Goal: Information Seeking & Learning: Learn about a topic

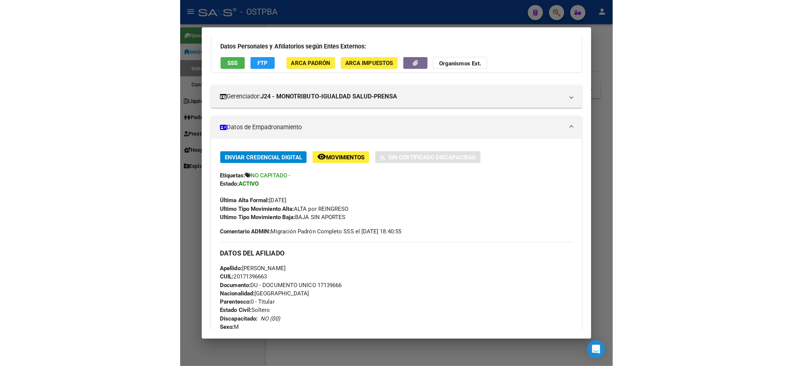
scroll to position [50, 0]
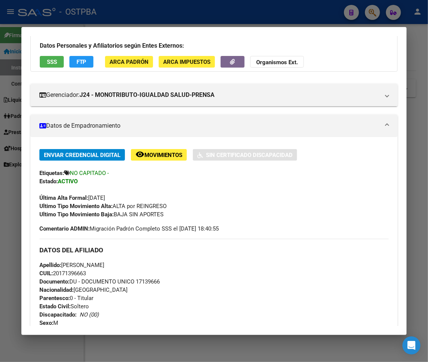
click at [131, 149] on button "remove_red_eye Movimientos" at bounding box center [159, 155] width 56 height 12
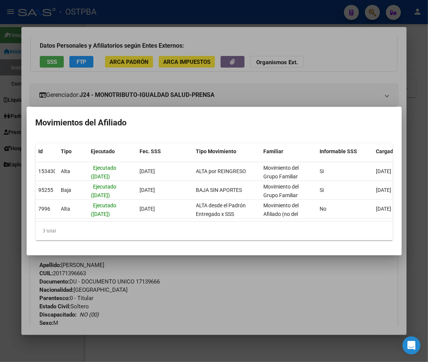
click at [328, 302] on div at bounding box center [214, 181] width 428 height 362
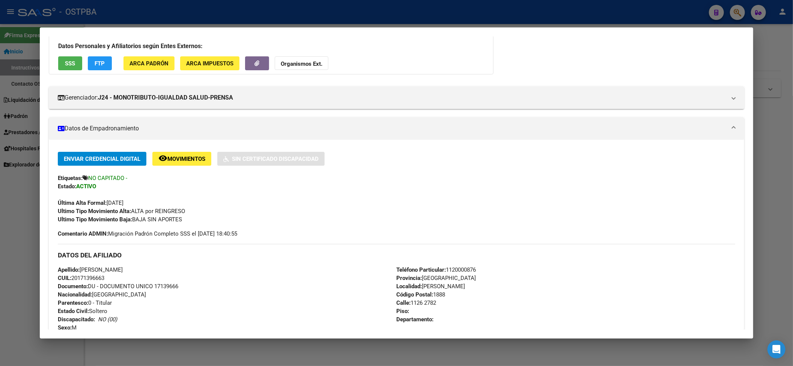
click at [248, 3] on div at bounding box center [396, 183] width 793 height 366
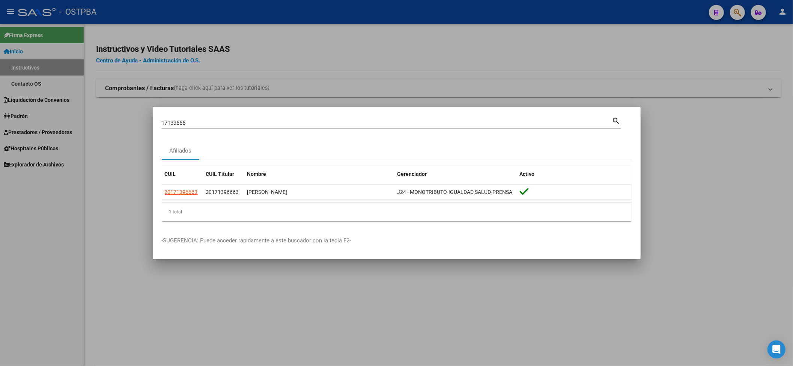
click at [172, 120] on input "17139666" at bounding box center [387, 122] width 450 height 7
paste input "20407703503"
type input "20407703503"
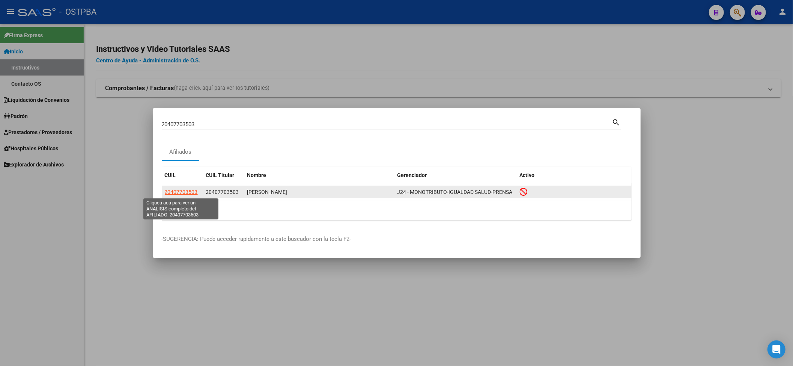
click at [181, 193] on span "20407703503" at bounding box center [181, 192] width 33 height 6
type textarea "20407703503"
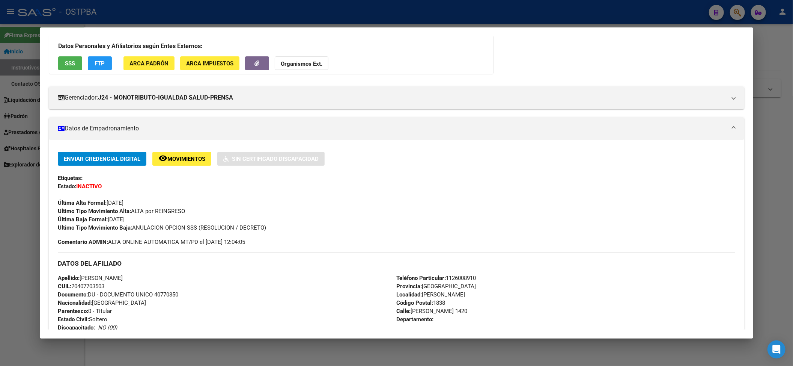
click at [201, 157] on span "Movimientos" at bounding box center [186, 158] width 38 height 7
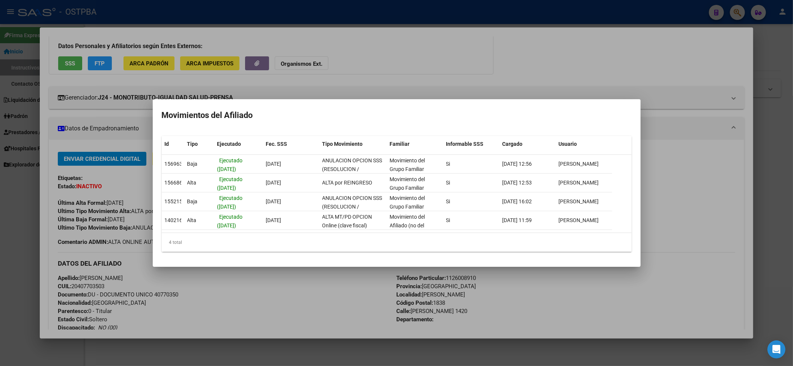
click at [579, 80] on div at bounding box center [396, 183] width 793 height 366
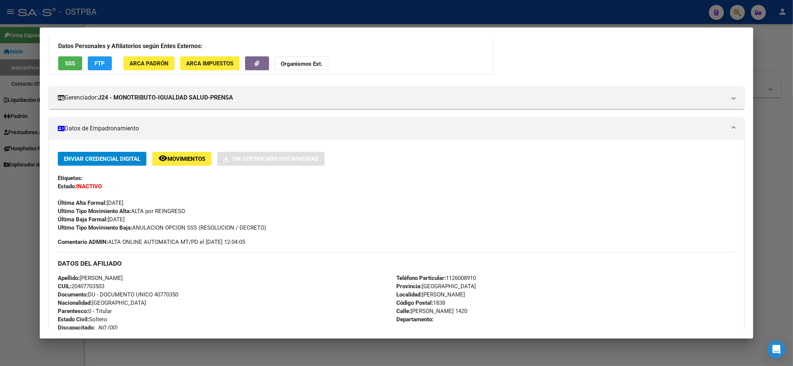
click at [179, 158] on span "Movimientos" at bounding box center [186, 158] width 38 height 7
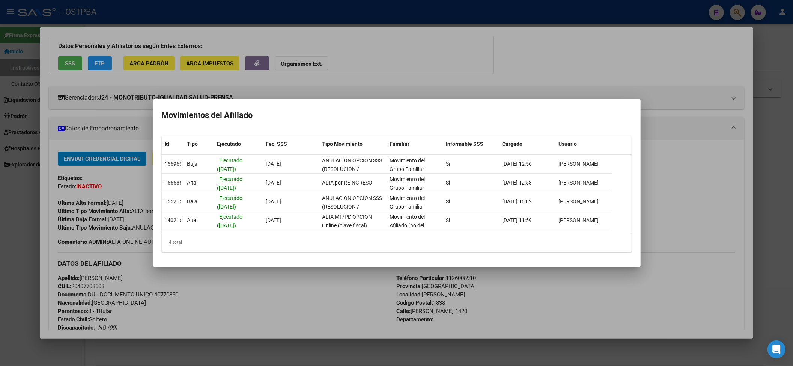
click at [248, 65] on div at bounding box center [396, 183] width 793 height 366
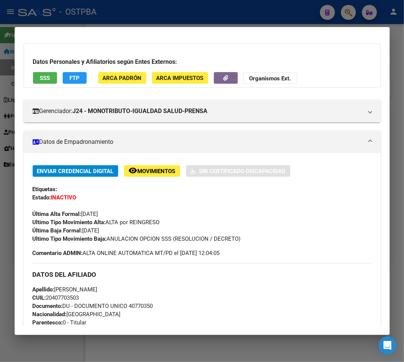
scroll to position [0, 0]
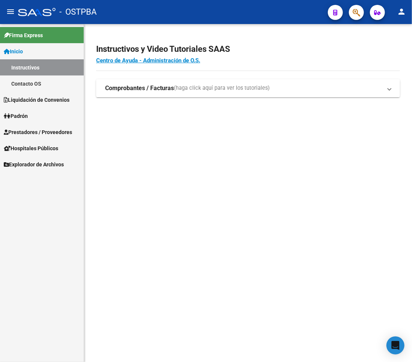
click at [249, 187] on mat-sidenav-content "Instructivos y Video Tutoriales SAAS Centro de Ayuda - Administración de O.S. C…" at bounding box center [248, 193] width 328 height 338
click at [334, 176] on mat-sidenav-content "Instructivos y Video Tutoriales SAAS Centro de Ayuda - Administración de O.S. C…" at bounding box center [248, 193] width 328 height 338
click at [116, 230] on mat-sidenav-content "Instructivos y Video Tutoriales SAAS Centro de Ayuda - Administración de O.S. C…" at bounding box center [248, 193] width 328 height 338
click at [358, 187] on mat-sidenav-content "Instructivos y Video Tutoriales SAAS Centro de Ayuda - Administración de O.S. C…" at bounding box center [248, 193] width 328 height 338
click at [238, 197] on mat-sidenav-content "Instructivos y Video Tutoriales SAAS Centro de Ayuda - Administración de O.S. C…" at bounding box center [248, 193] width 328 height 338
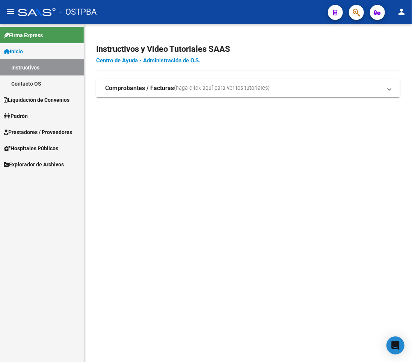
click at [324, 173] on mat-sidenav-content "Instructivos y Video Tutoriales SAAS Centro de Ayuda - Administración de O.S. C…" at bounding box center [248, 193] width 328 height 338
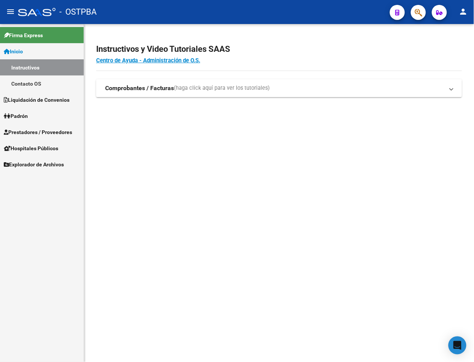
click at [291, 159] on mat-sidenav-content "Instructivos y Video Tutoriales SAAS Centro de Ayuda - Administración de O.S. C…" at bounding box center [279, 193] width 390 height 338
